Goal: Task Accomplishment & Management: Use online tool/utility

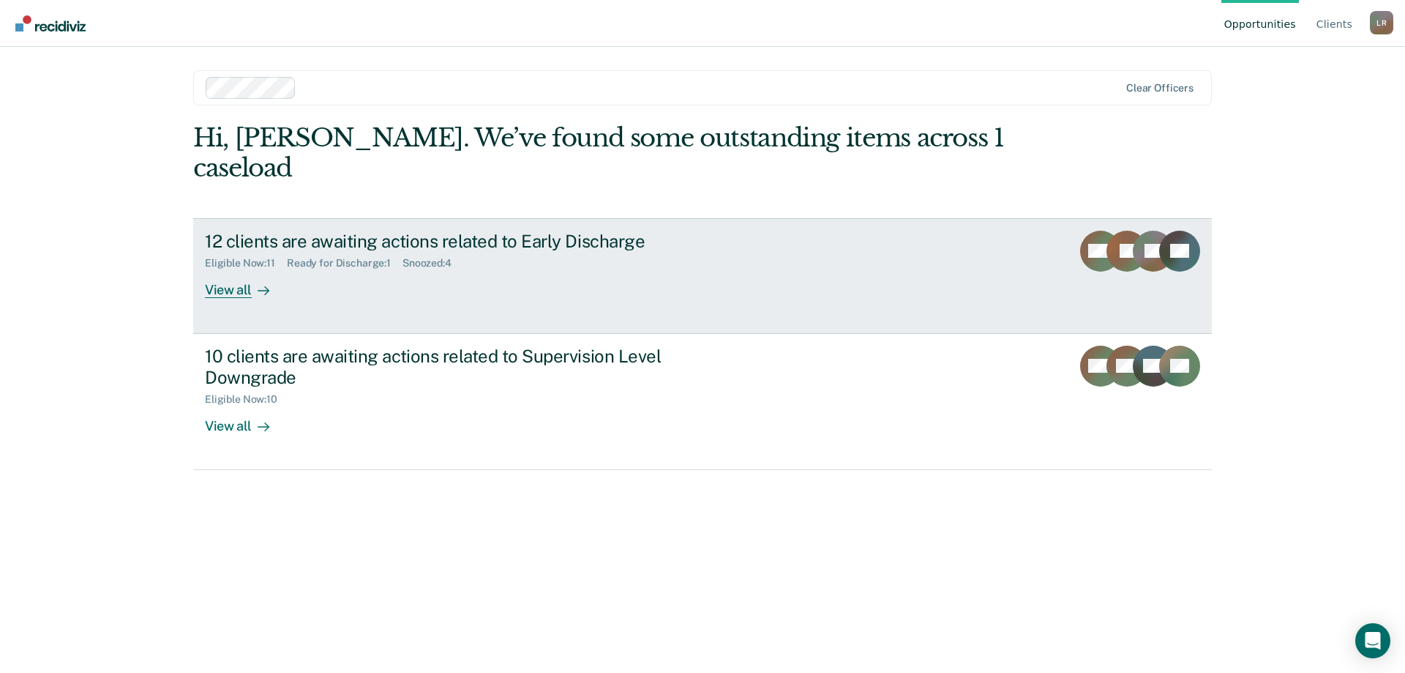
click at [1085, 250] on div "WM" at bounding box center [1100, 264] width 41 height 67
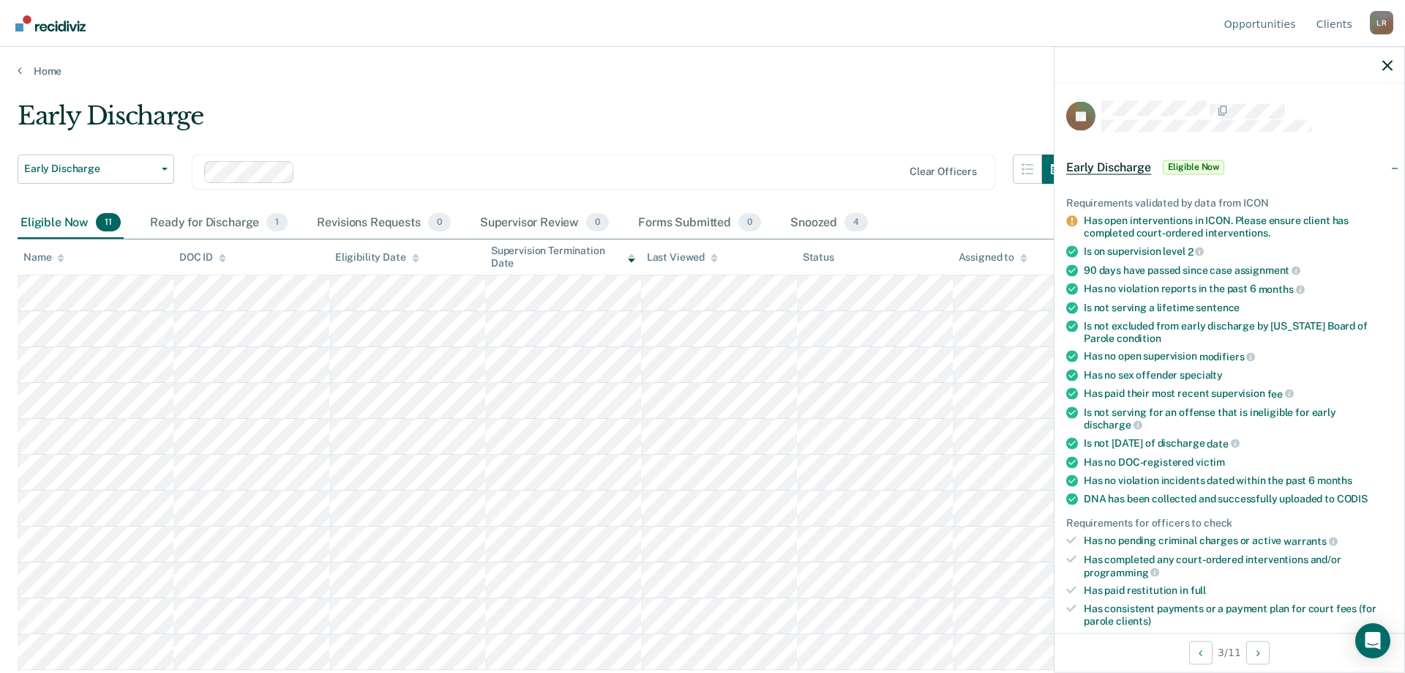
click at [1217, 225] on div "Has open interventions in ICON. Please ensure client has completed court-ordere…" at bounding box center [1238, 226] width 309 height 25
click at [1217, 226] on div "Has open interventions in ICON. Please ensure client has completed court-ordere…" at bounding box center [1238, 226] width 309 height 25
click at [1217, 225] on div "Has open interventions in ICON. Please ensure client has completed court-ordere…" at bounding box center [1238, 226] width 309 height 25
drag, startPoint x: 1217, startPoint y: 225, endPoint x: 1208, endPoint y: 226, distance: 9.5
click at [1217, 226] on div "Has open interventions in ICON. Please ensure client has completed court-ordere…" at bounding box center [1238, 226] width 309 height 25
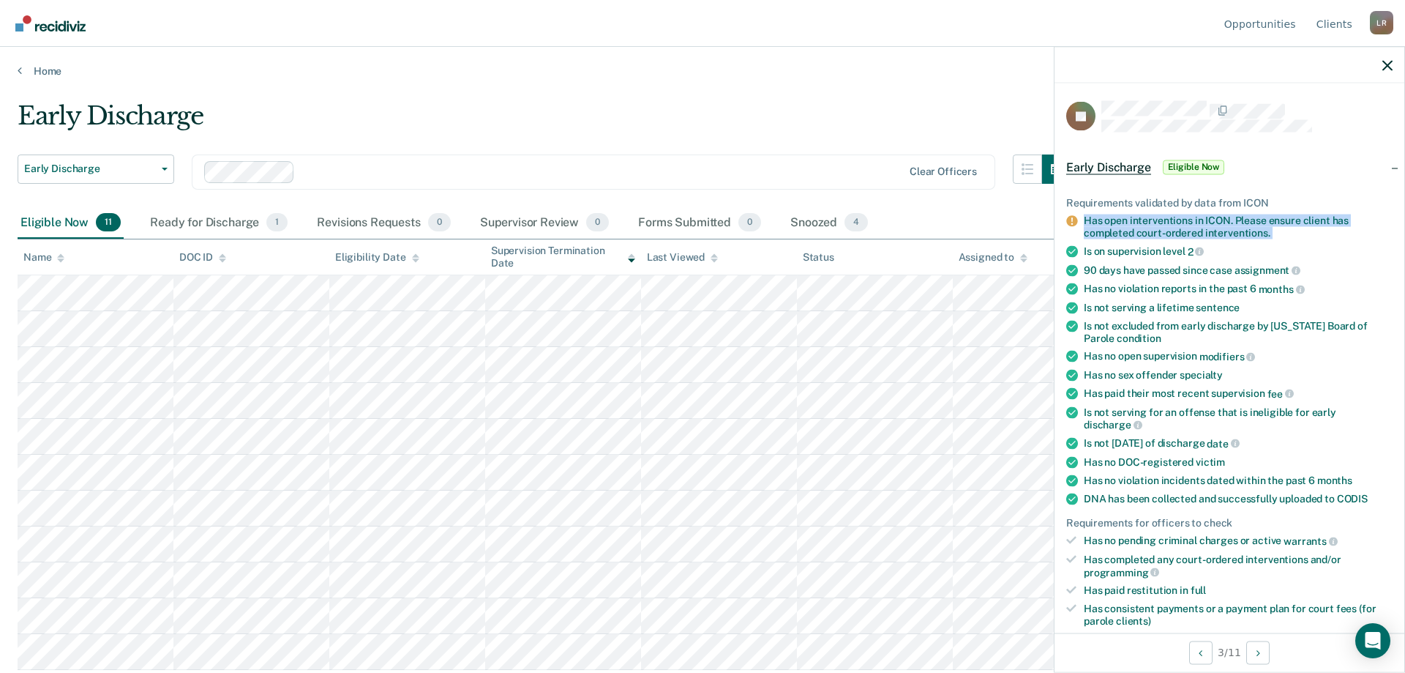
click at [1152, 228] on div "Has open interventions in ICON. Please ensure client has completed court-ordere…" at bounding box center [1238, 226] width 309 height 25
click at [1124, 230] on div "Has open interventions in ICON. Please ensure client has completed court-ordere…" at bounding box center [1238, 226] width 309 height 25
click at [1124, 229] on div "Has open interventions in ICON. Please ensure client has completed court-ordere…" at bounding box center [1238, 226] width 309 height 25
click at [1181, 226] on div "Has open interventions in ICON. Please ensure client has completed court-ordere…" at bounding box center [1238, 226] width 309 height 25
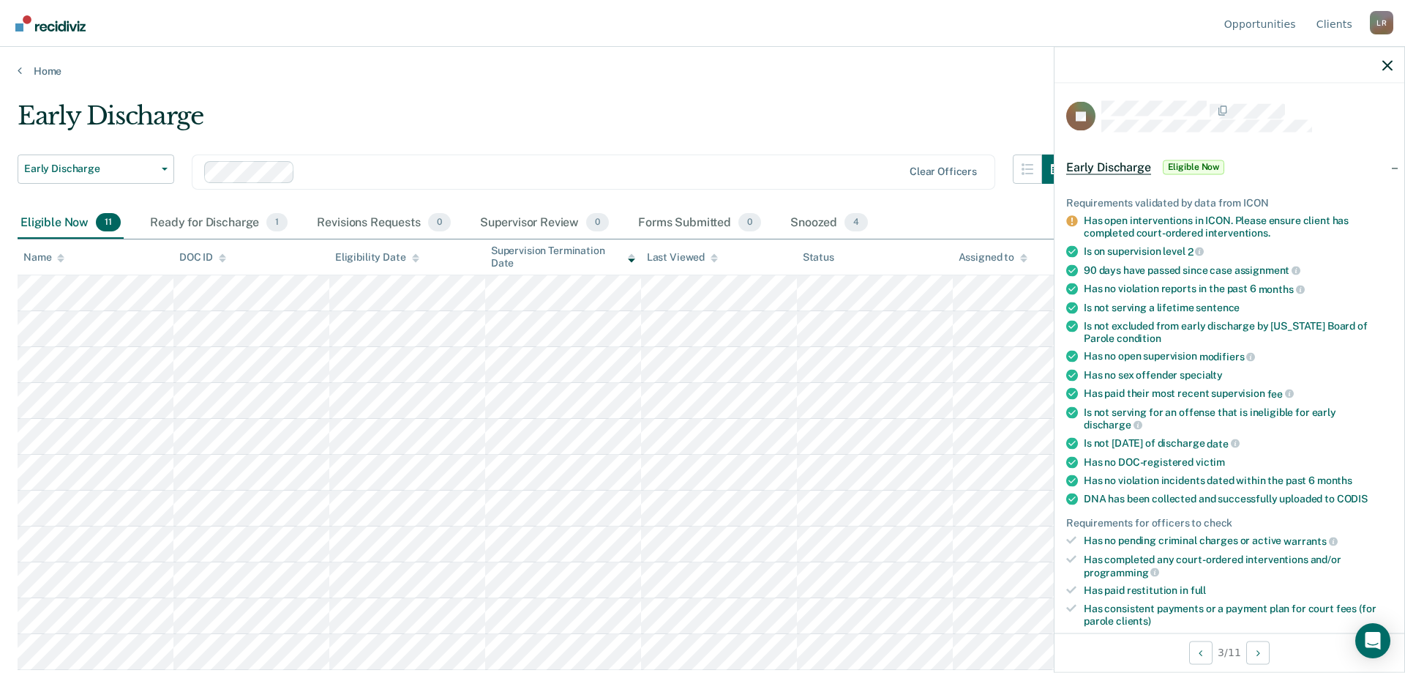
click at [1166, 307] on div "Is not serving a lifetime sentence" at bounding box center [1238, 307] width 309 height 12
click at [1074, 221] on icon at bounding box center [1071, 221] width 11 height 11
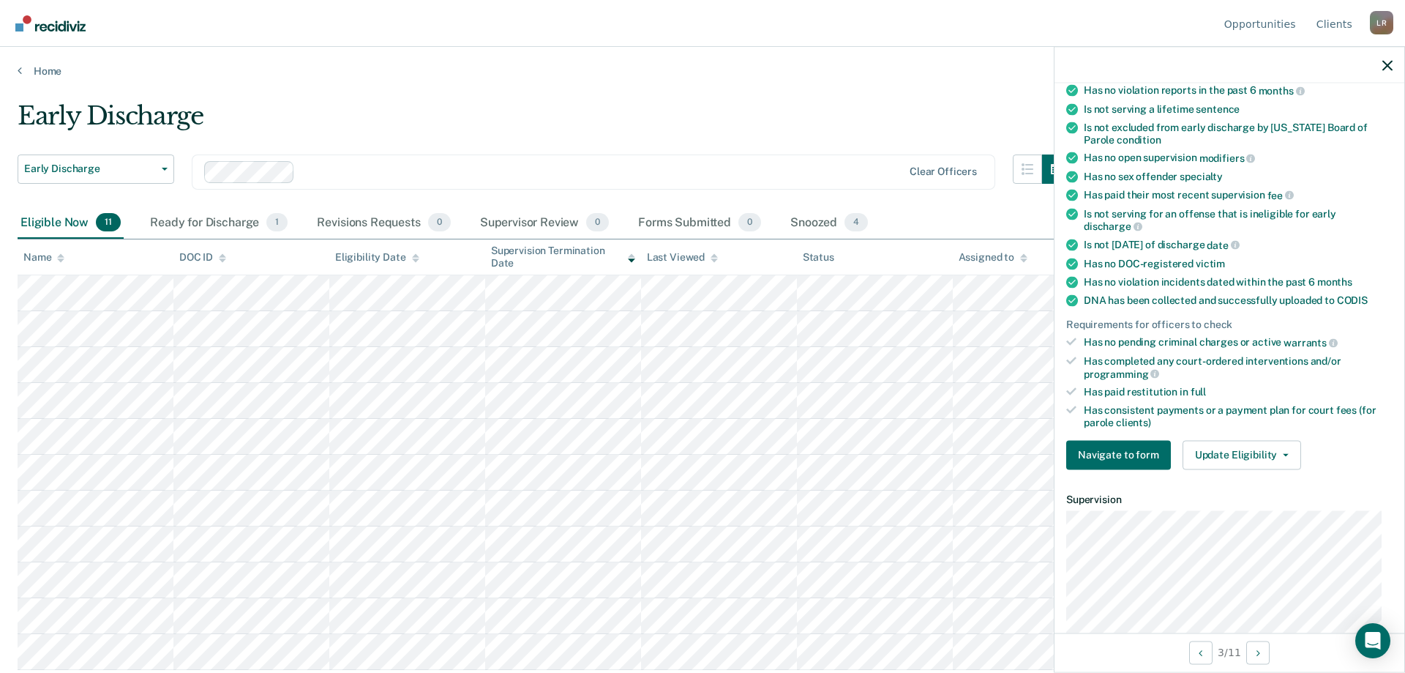
scroll to position [293, 0]
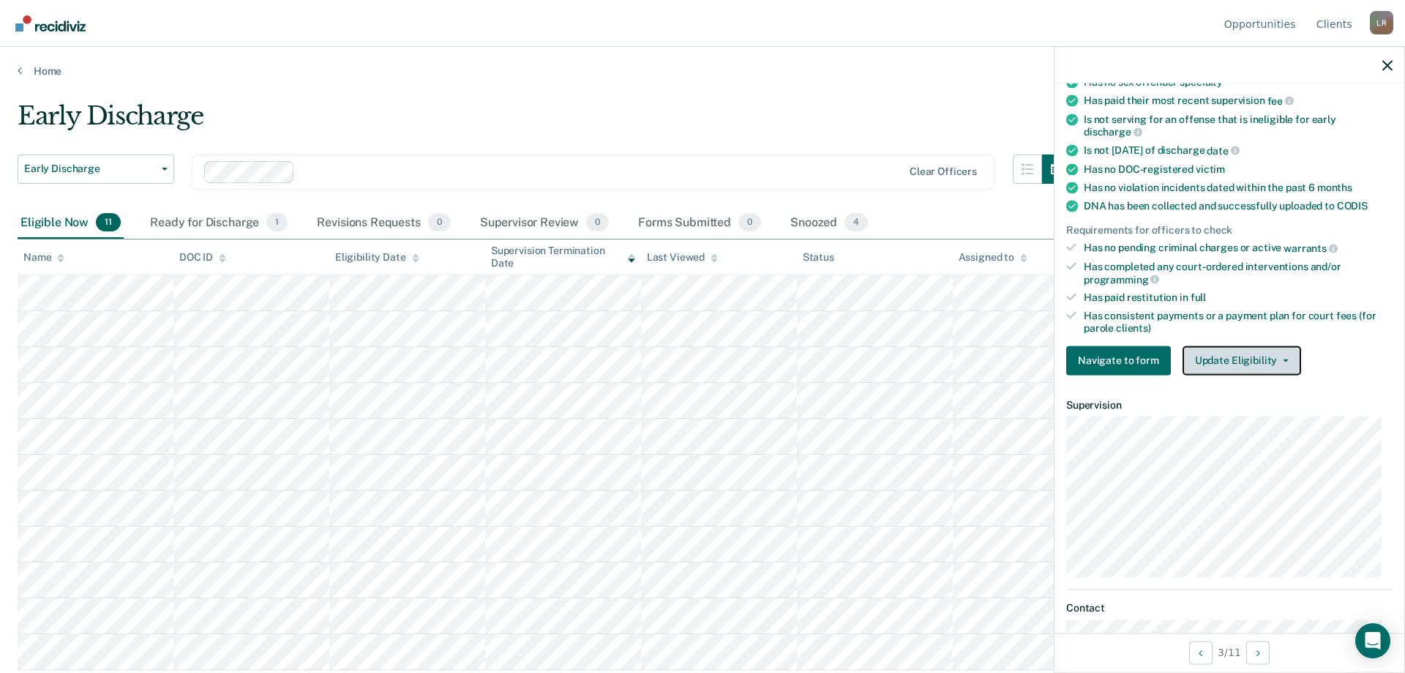
click at [1241, 359] on button "Update Eligibility" at bounding box center [1242, 359] width 119 height 29
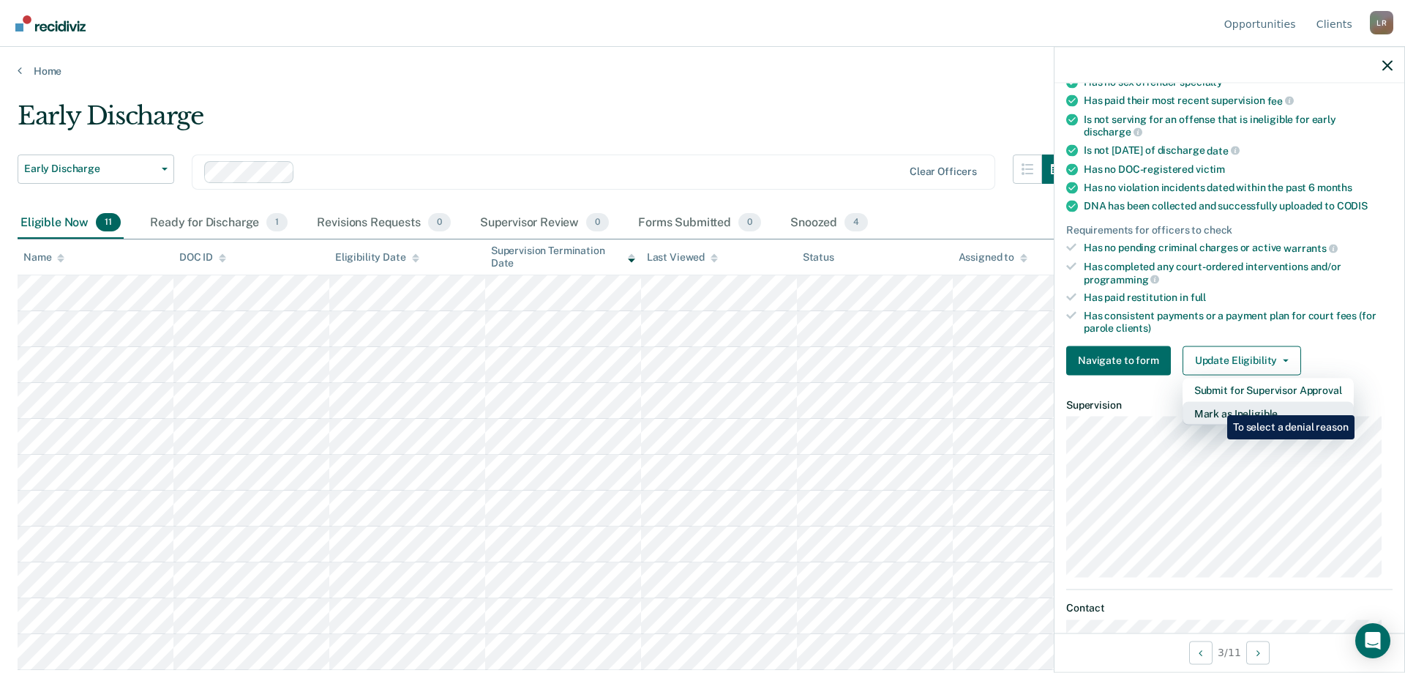
click at [1217, 405] on button "Mark as Ineligible" at bounding box center [1268, 412] width 171 height 23
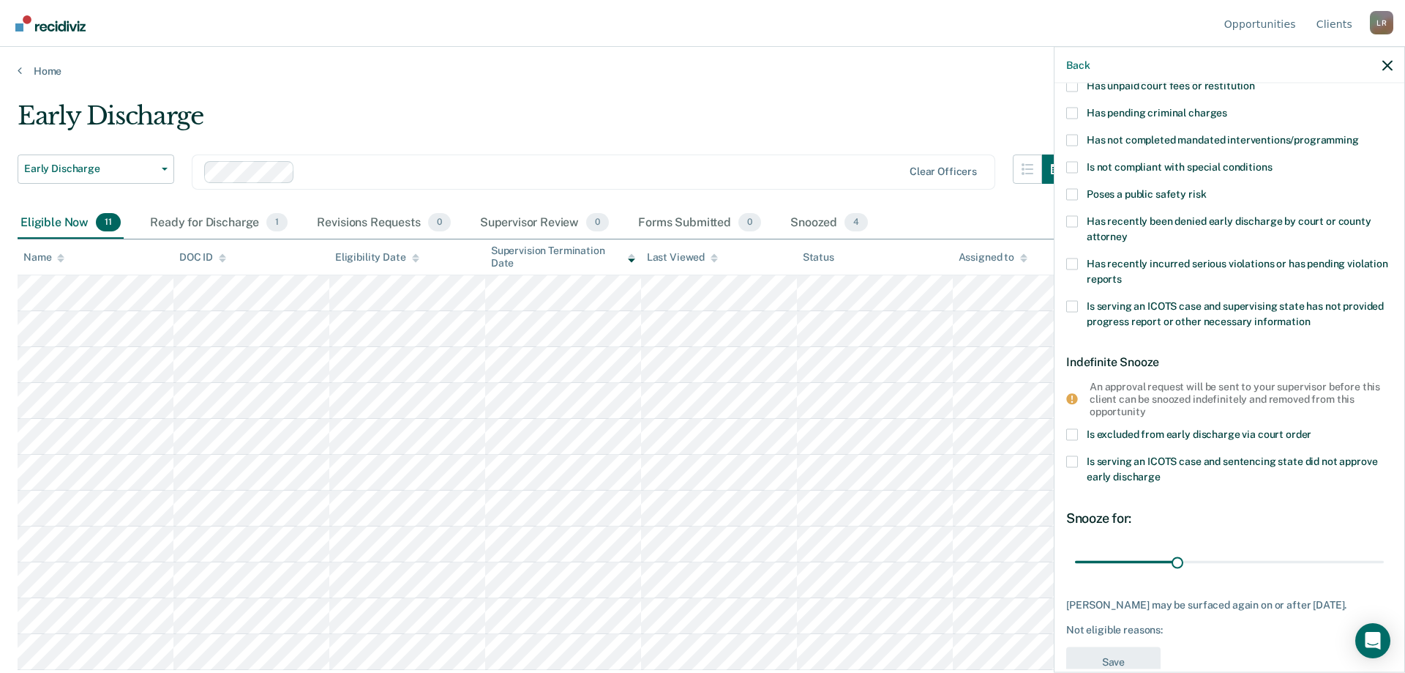
scroll to position [0, 0]
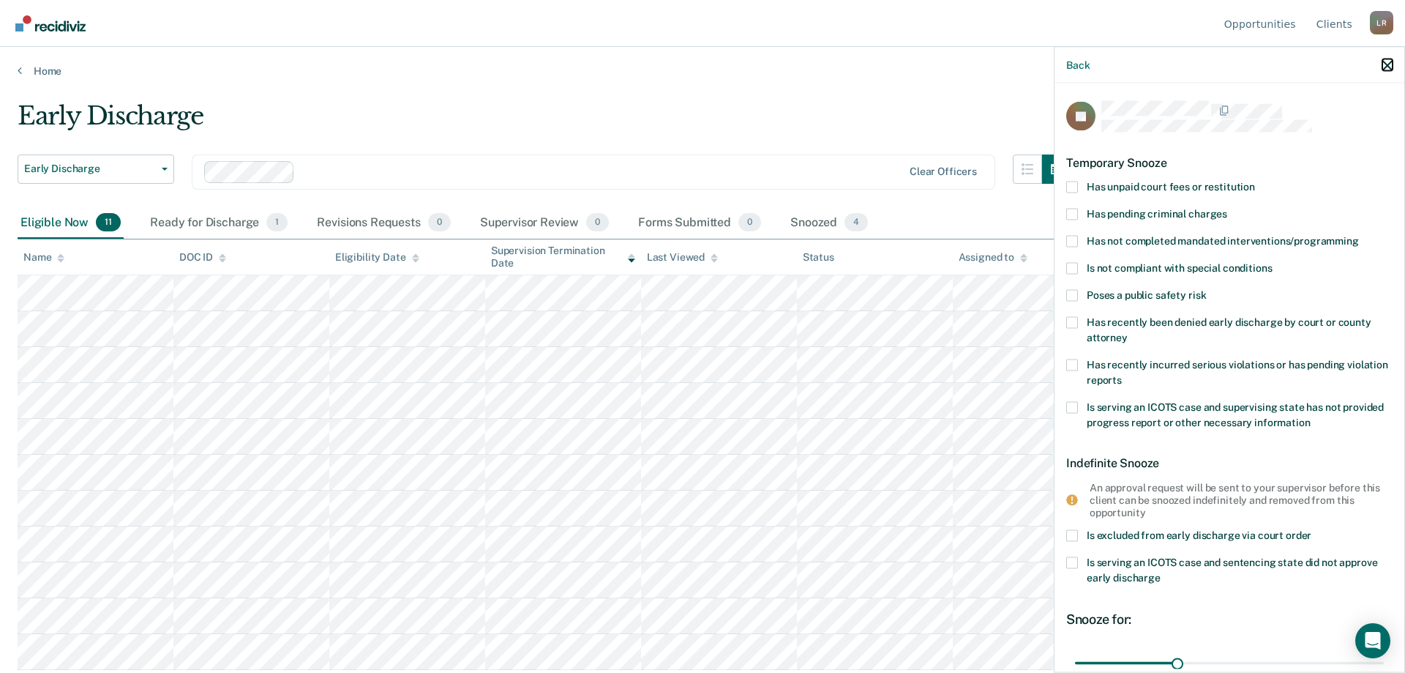
click at [1387, 64] on icon "button" at bounding box center [1388, 65] width 10 height 10
